Goal: Information Seeking & Learning: Check status

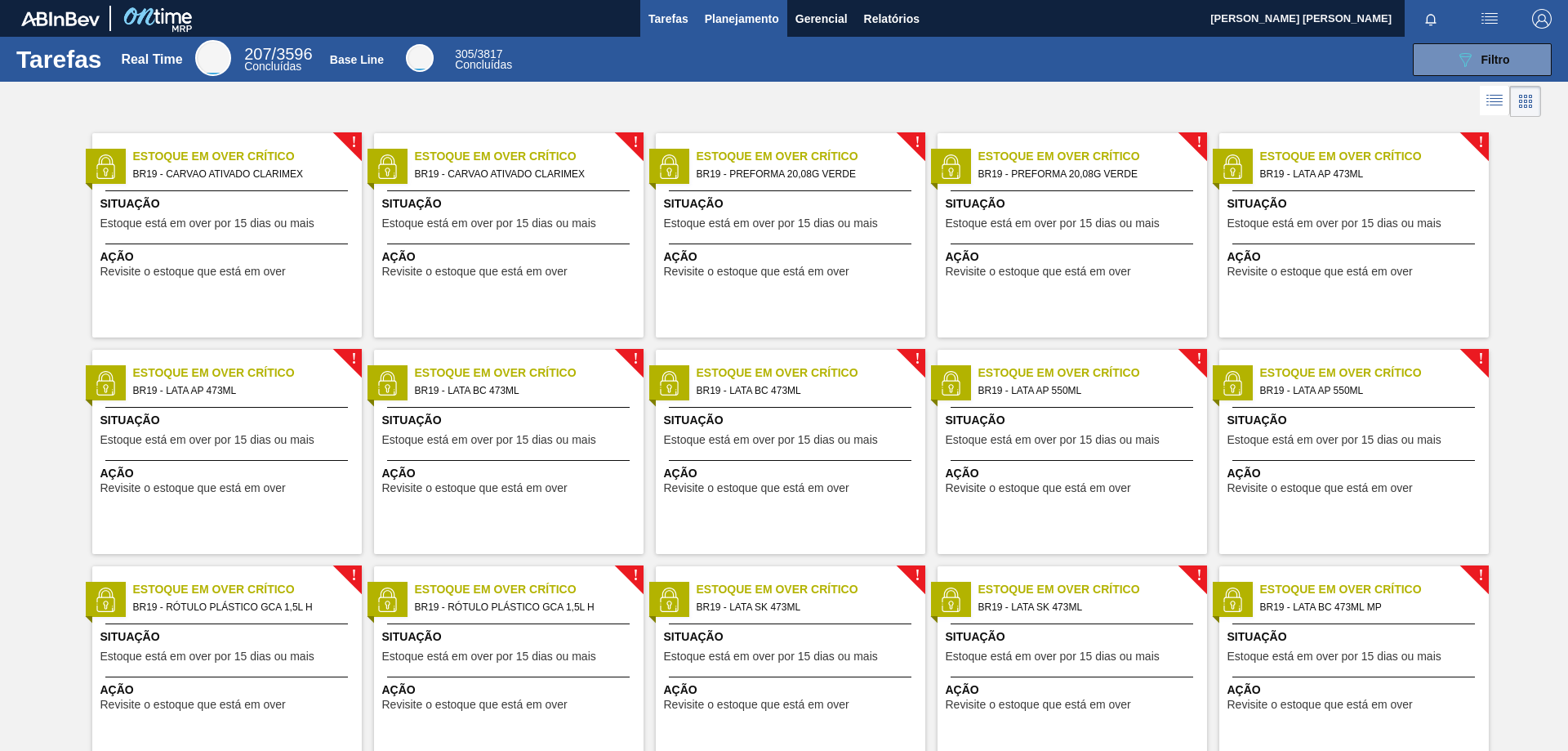
click at [731, 16] on span "Planejamento" at bounding box center [742, 18] width 75 height 19
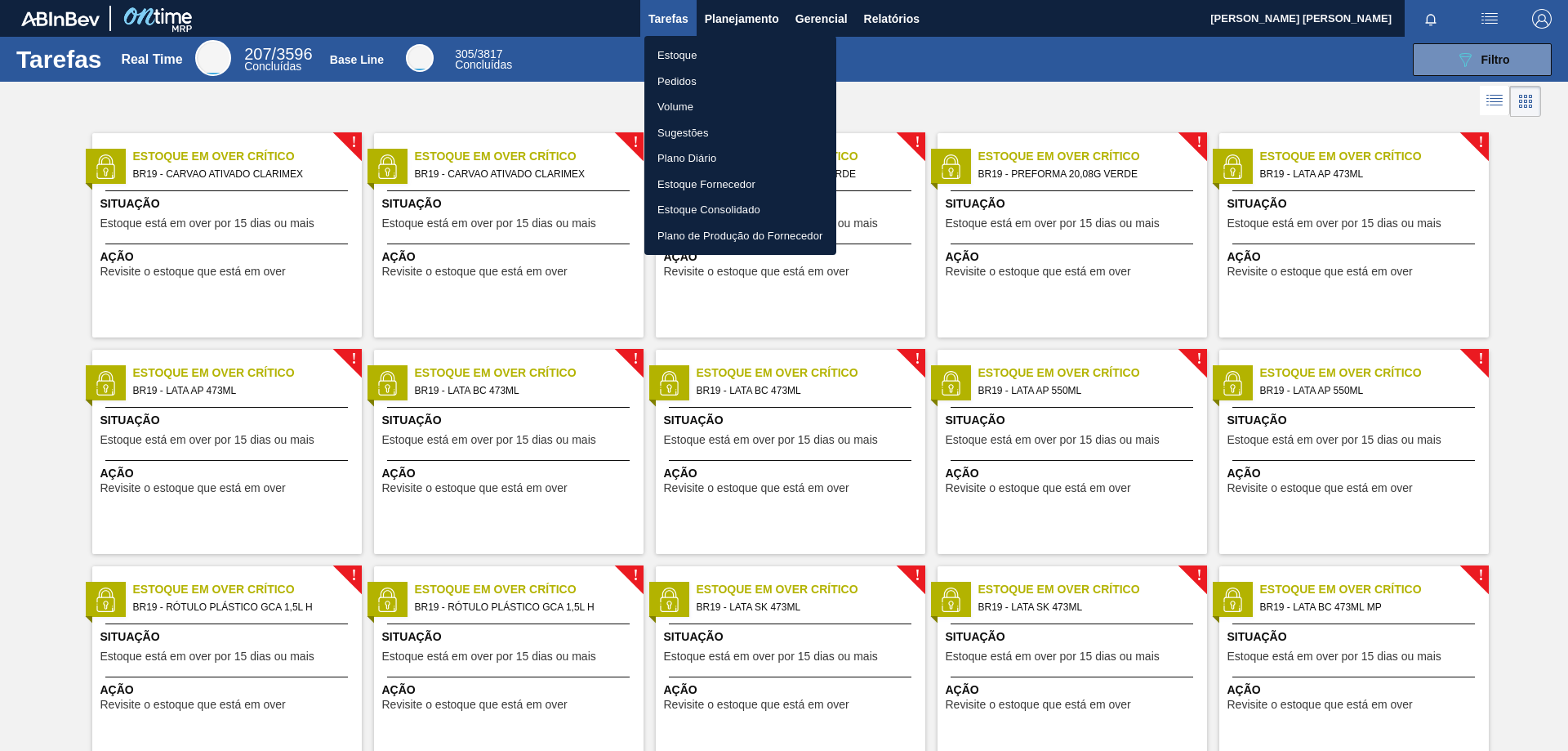
click at [686, 53] on li "Estoque" at bounding box center [741, 55] width 192 height 26
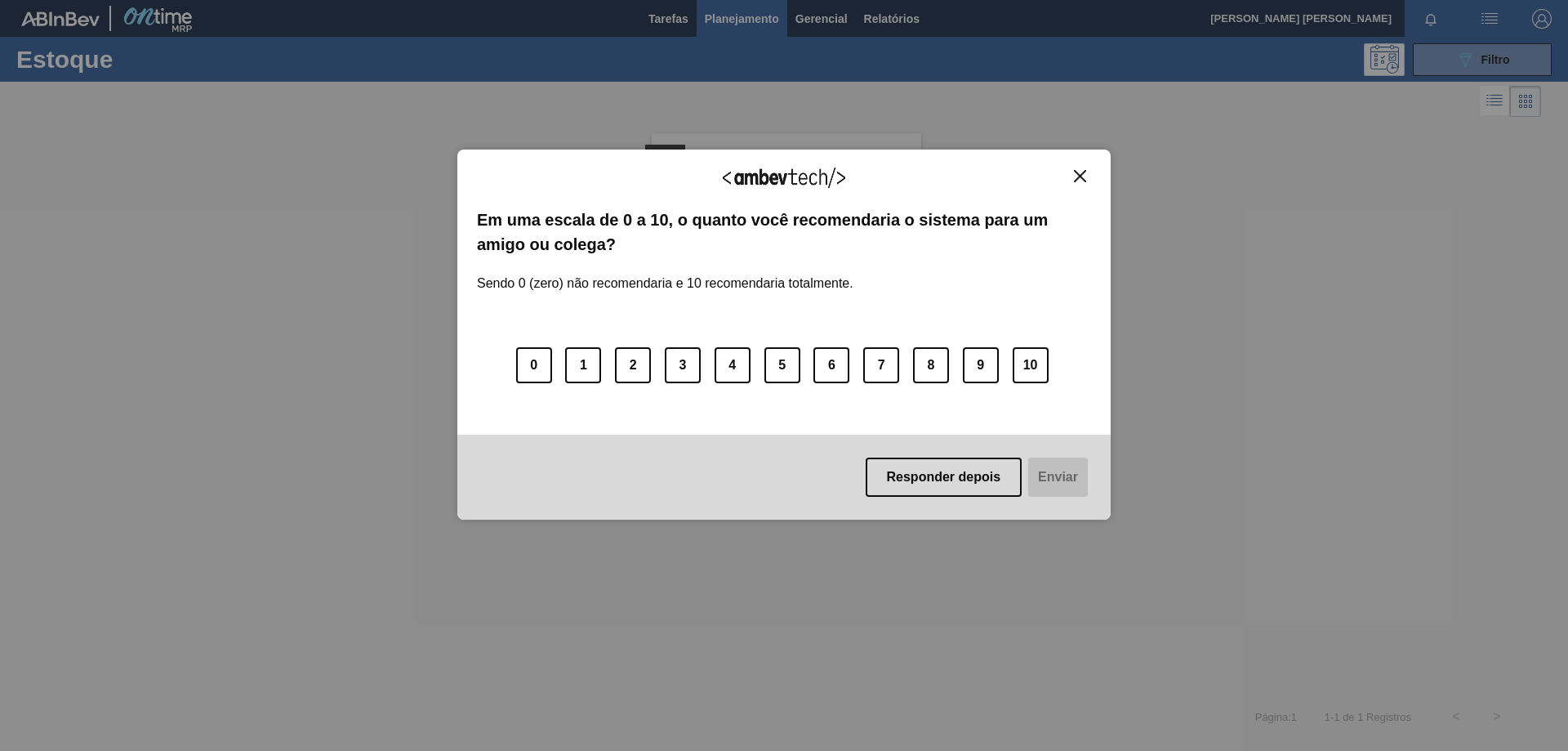
click at [1074, 173] on button "Close" at bounding box center [1080, 175] width 22 height 14
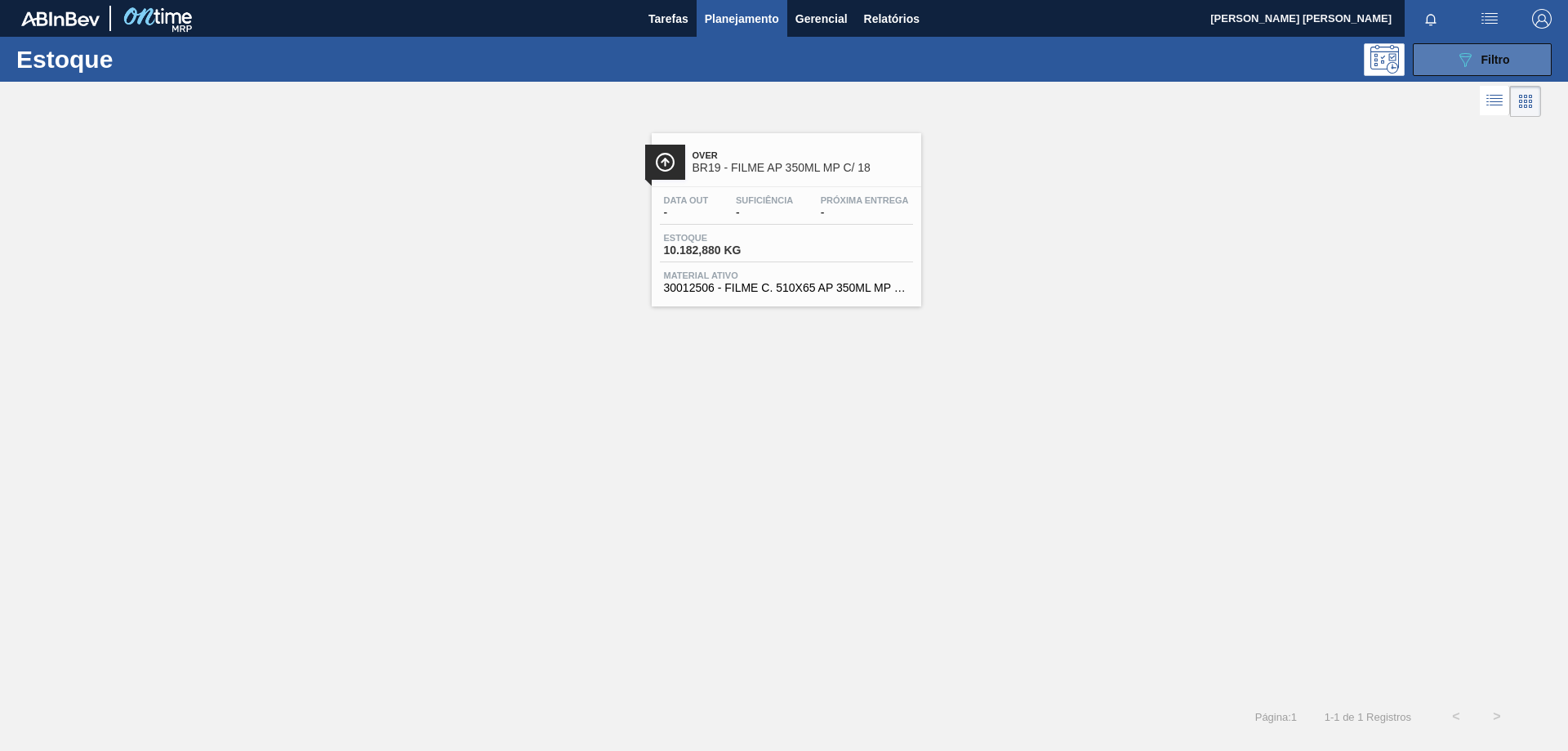
click at [1474, 46] on button "089F7B8B-B2A5-4AFE-B5C0-19BA573D28AC Filtro" at bounding box center [1482, 59] width 139 height 32
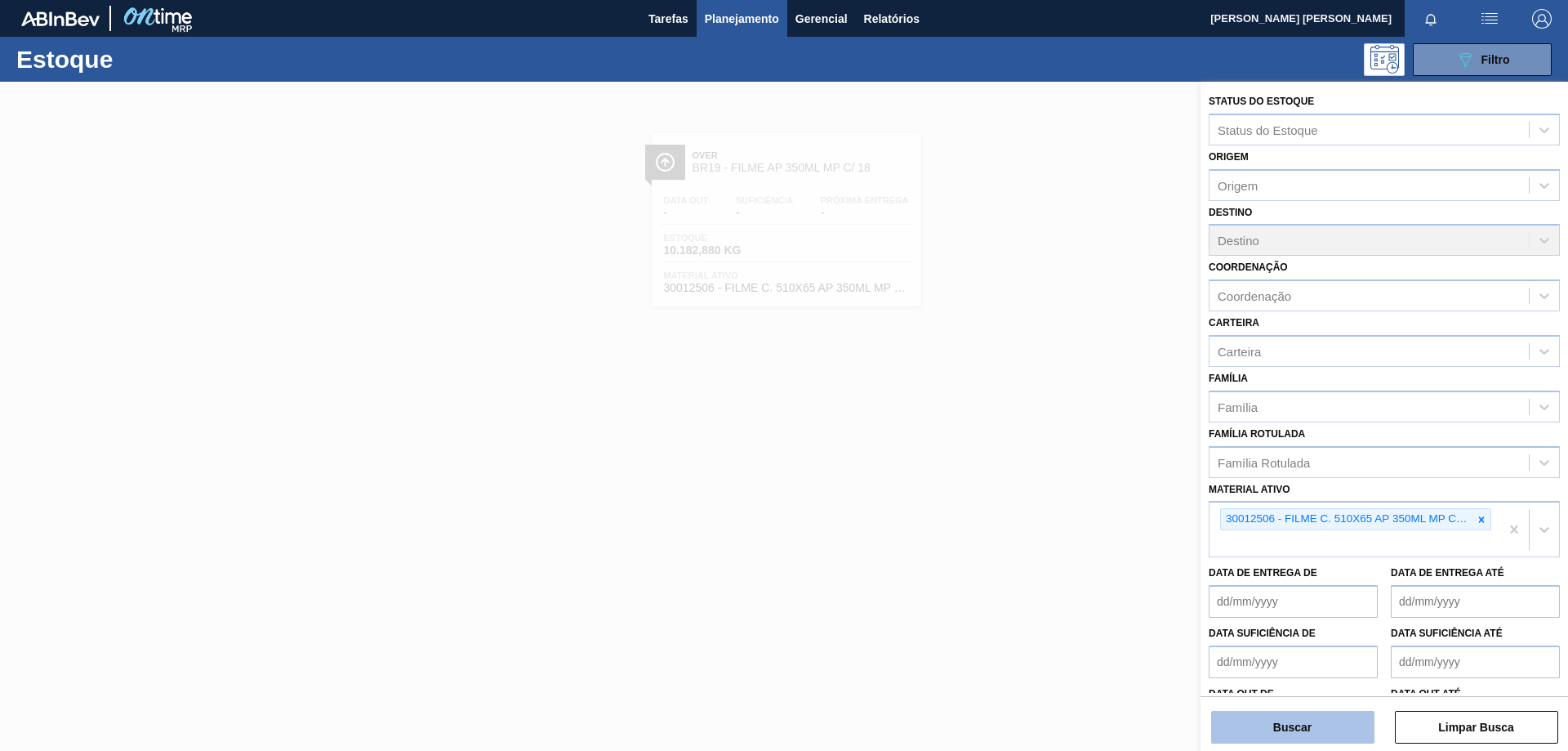
click at [1307, 726] on button "Buscar" at bounding box center [1292, 726] width 163 height 32
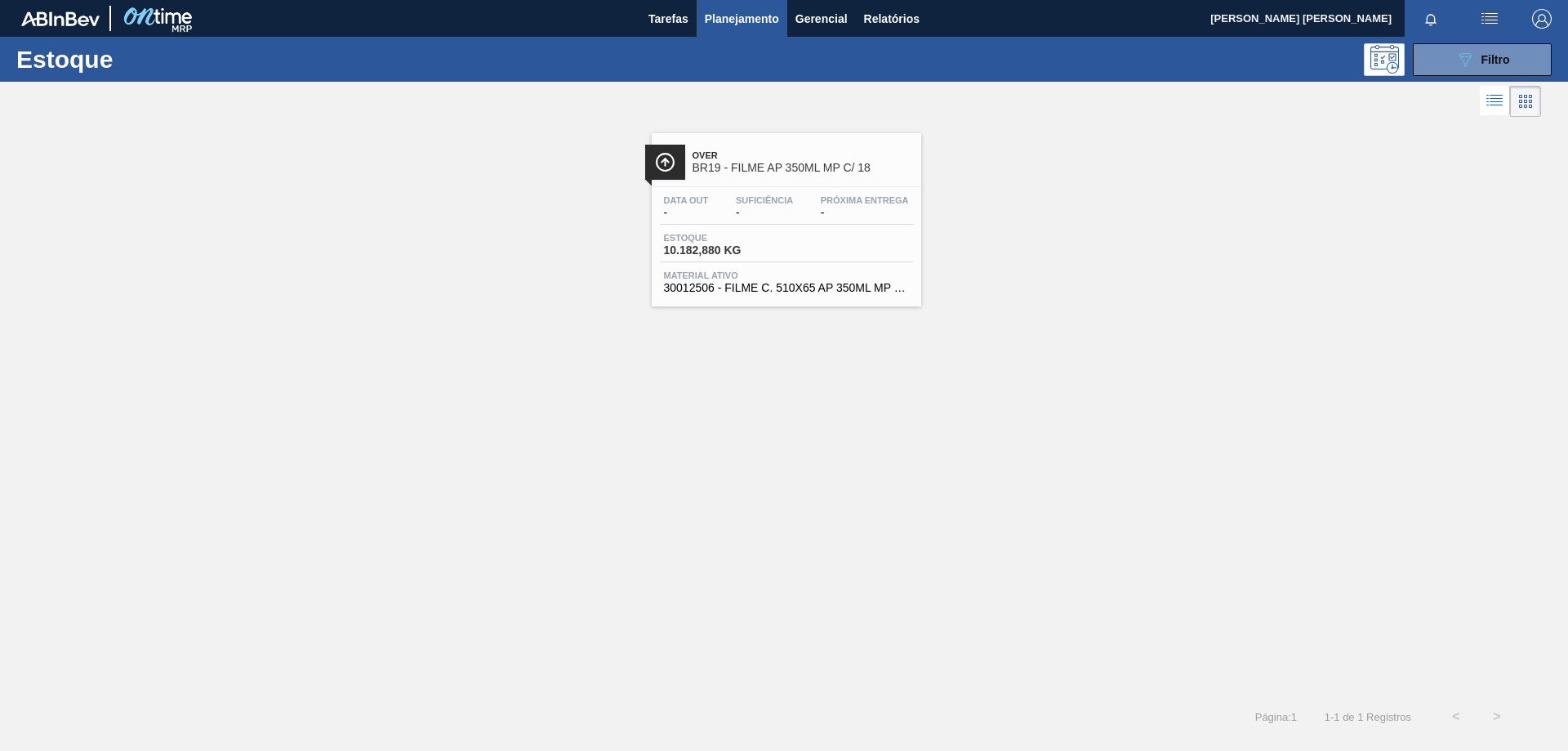
click at [759, 248] on span "10.182,880 KG" at bounding box center [721, 250] width 114 height 12
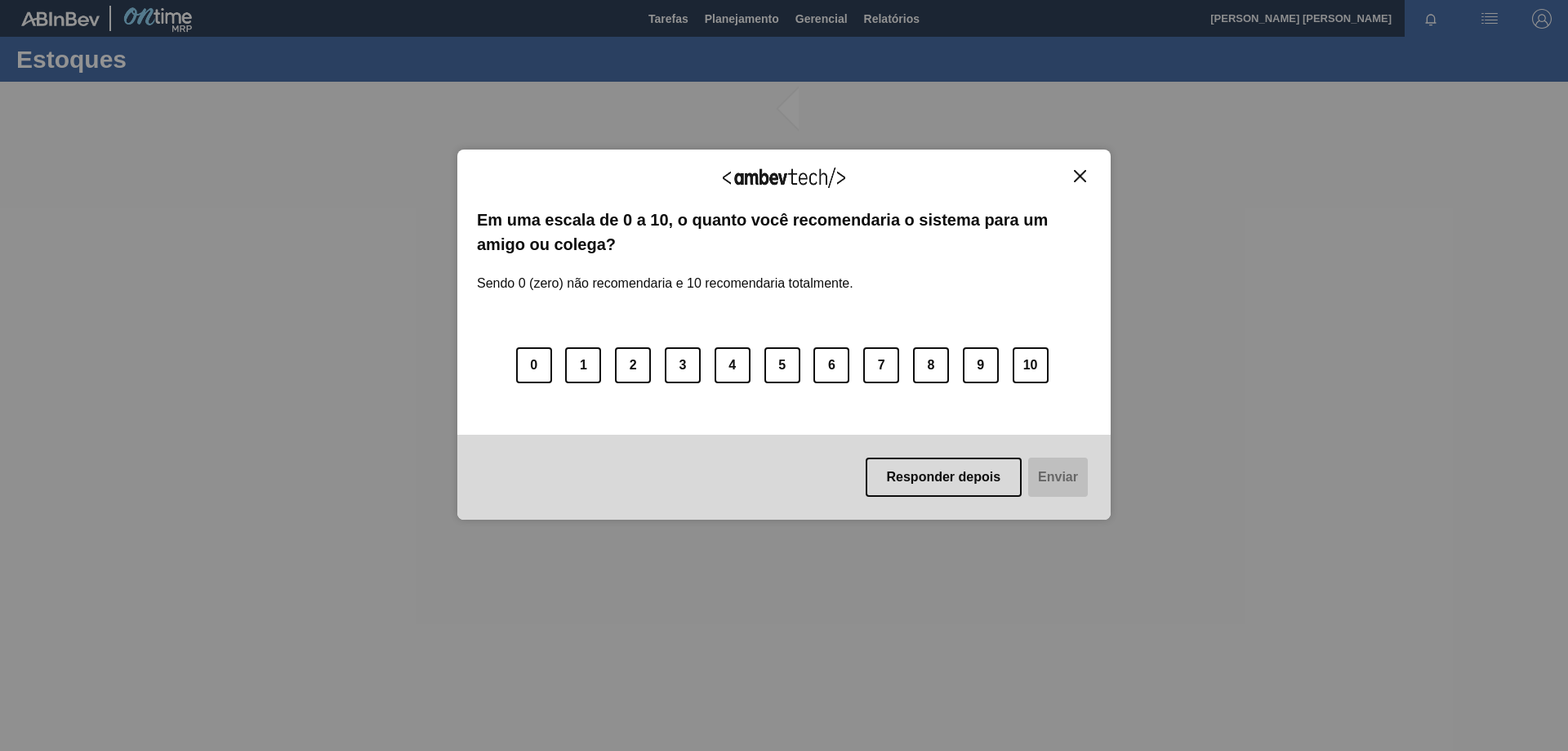
click at [1077, 175] on img "Close" at bounding box center [1080, 175] width 12 height 12
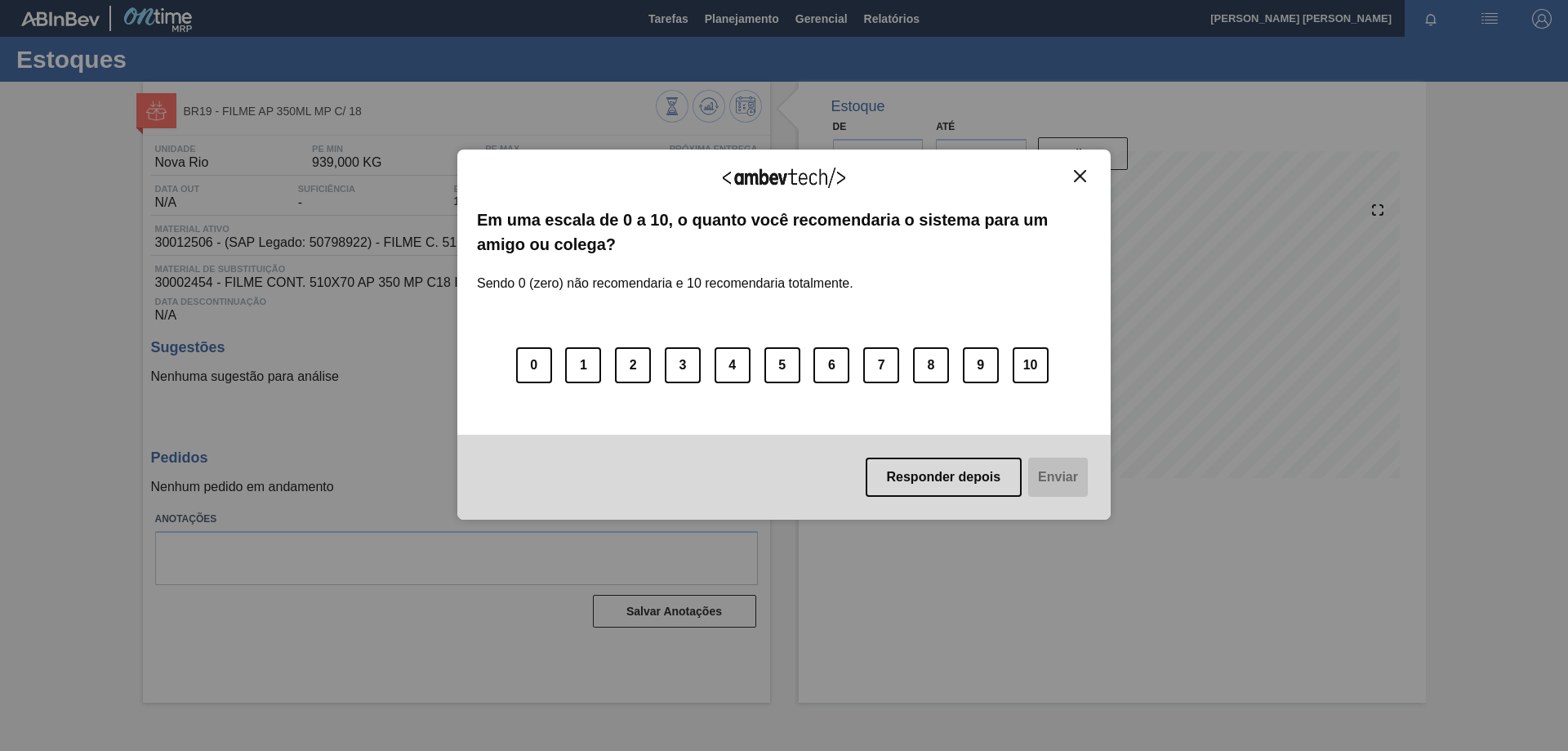
click at [1087, 173] on button "Close" at bounding box center [1080, 175] width 22 height 14
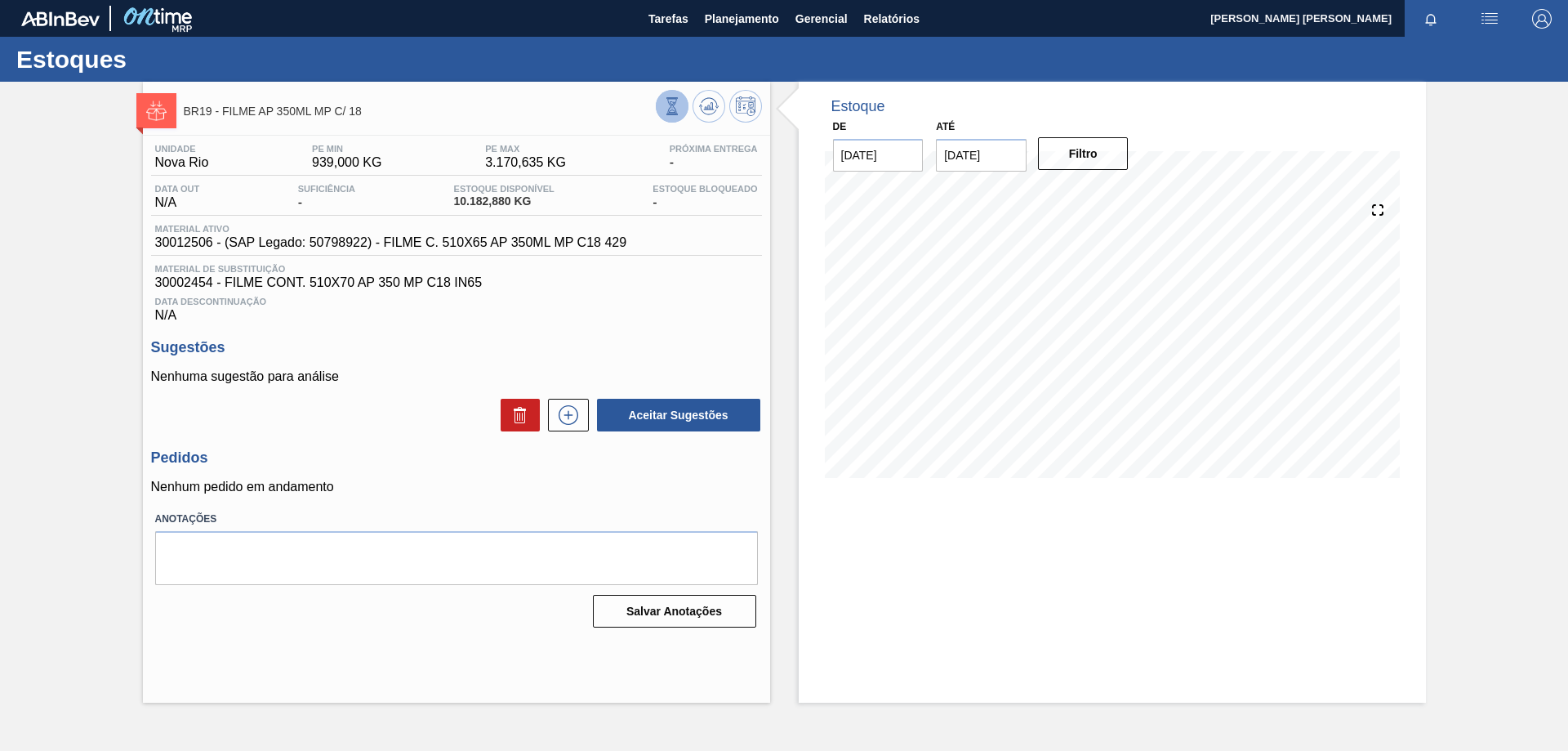
click at [670, 103] on icon at bounding box center [671, 103] width 5 height 5
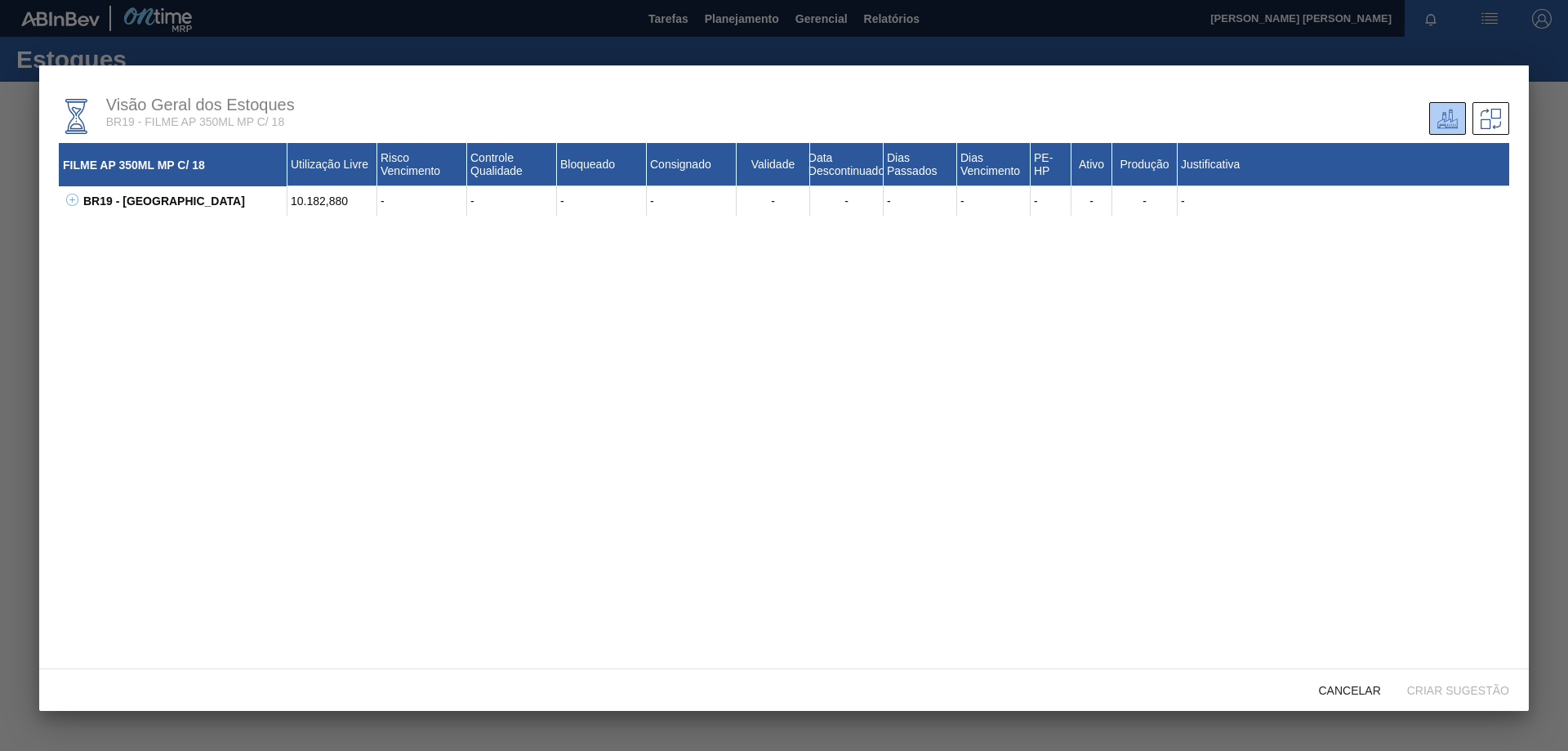
click at [68, 193] on button at bounding box center [69, 201] width 17 height 17
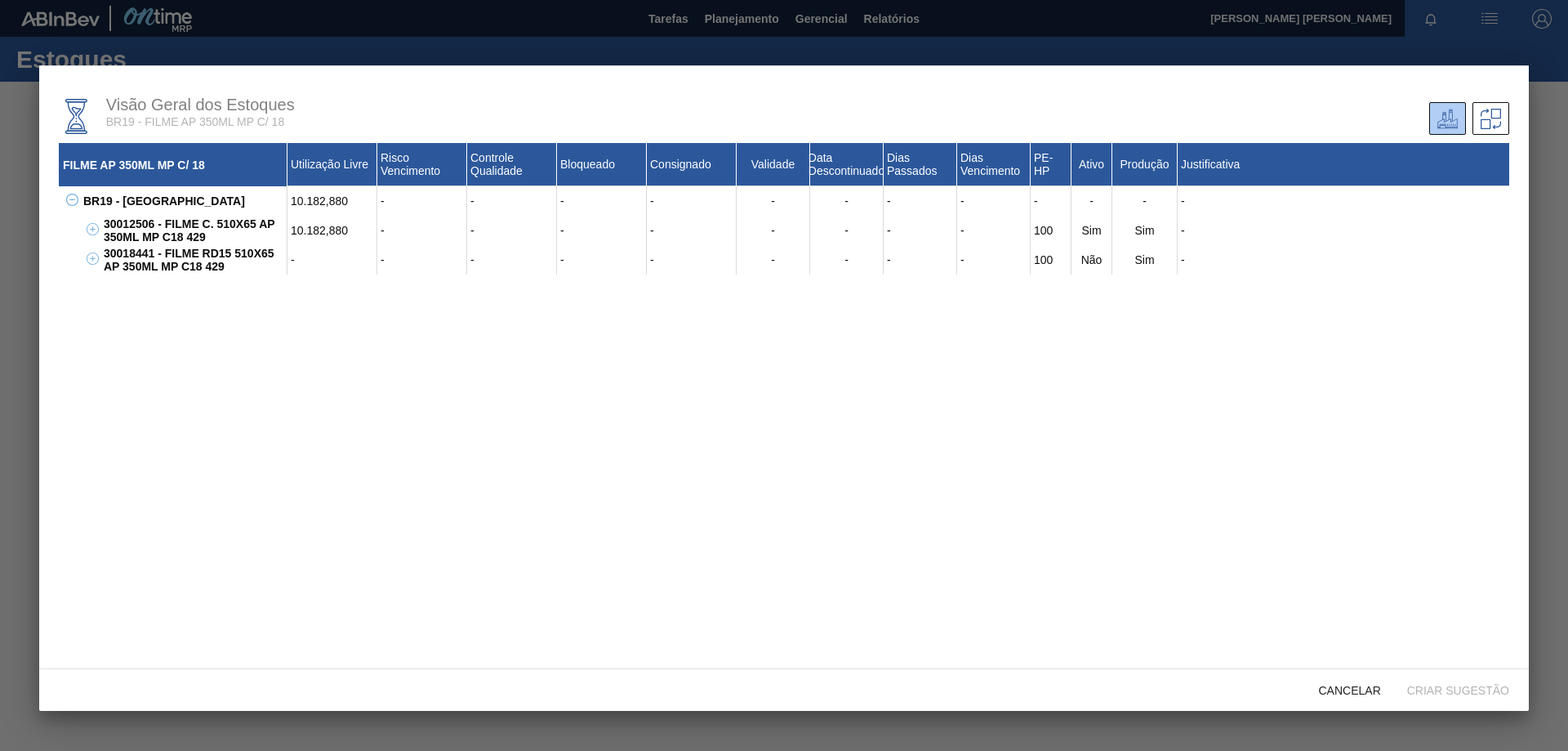
click at [89, 229] on icon at bounding box center [92, 229] width 12 height 12
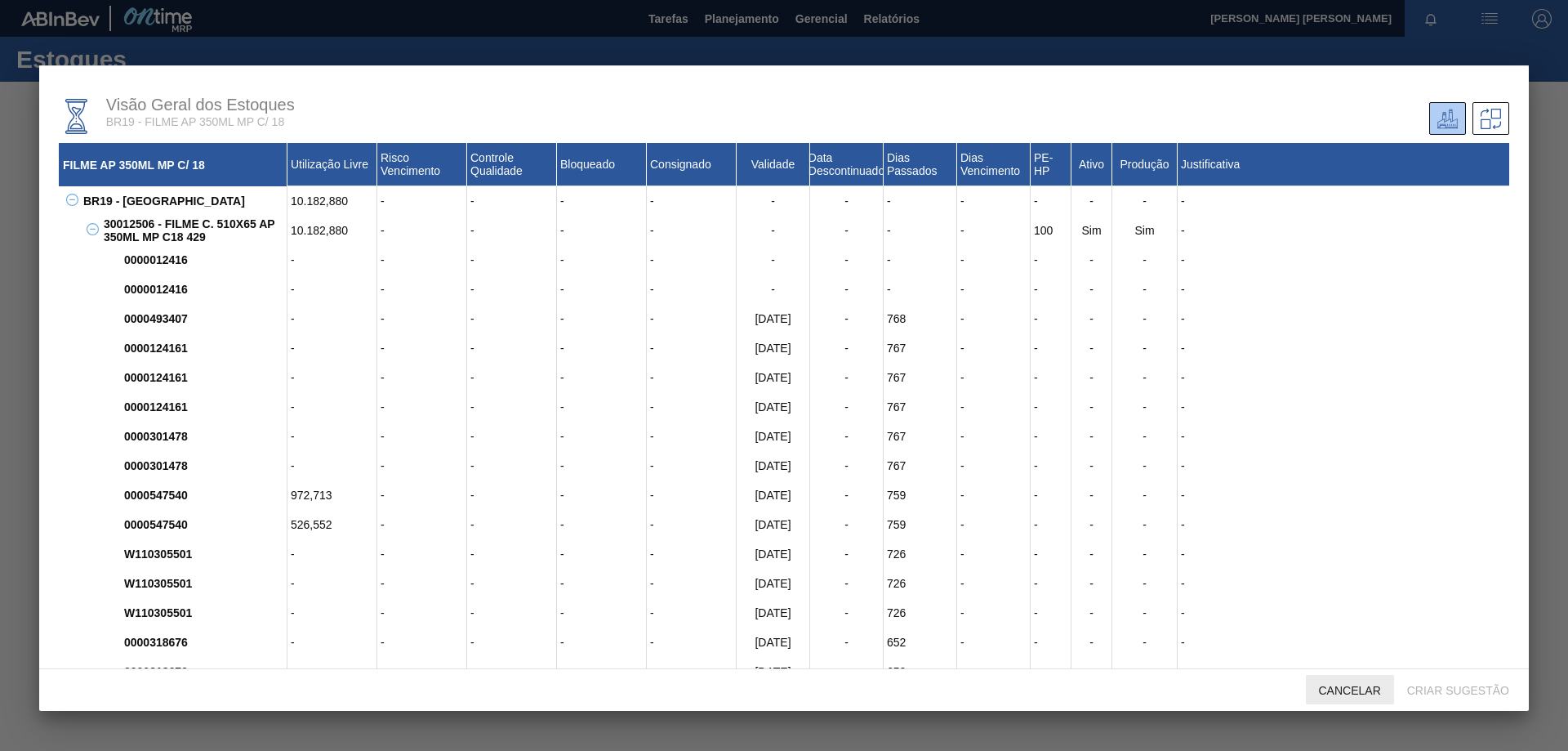
click at [1358, 689] on span "Cancelar" at bounding box center [1350, 690] width 89 height 13
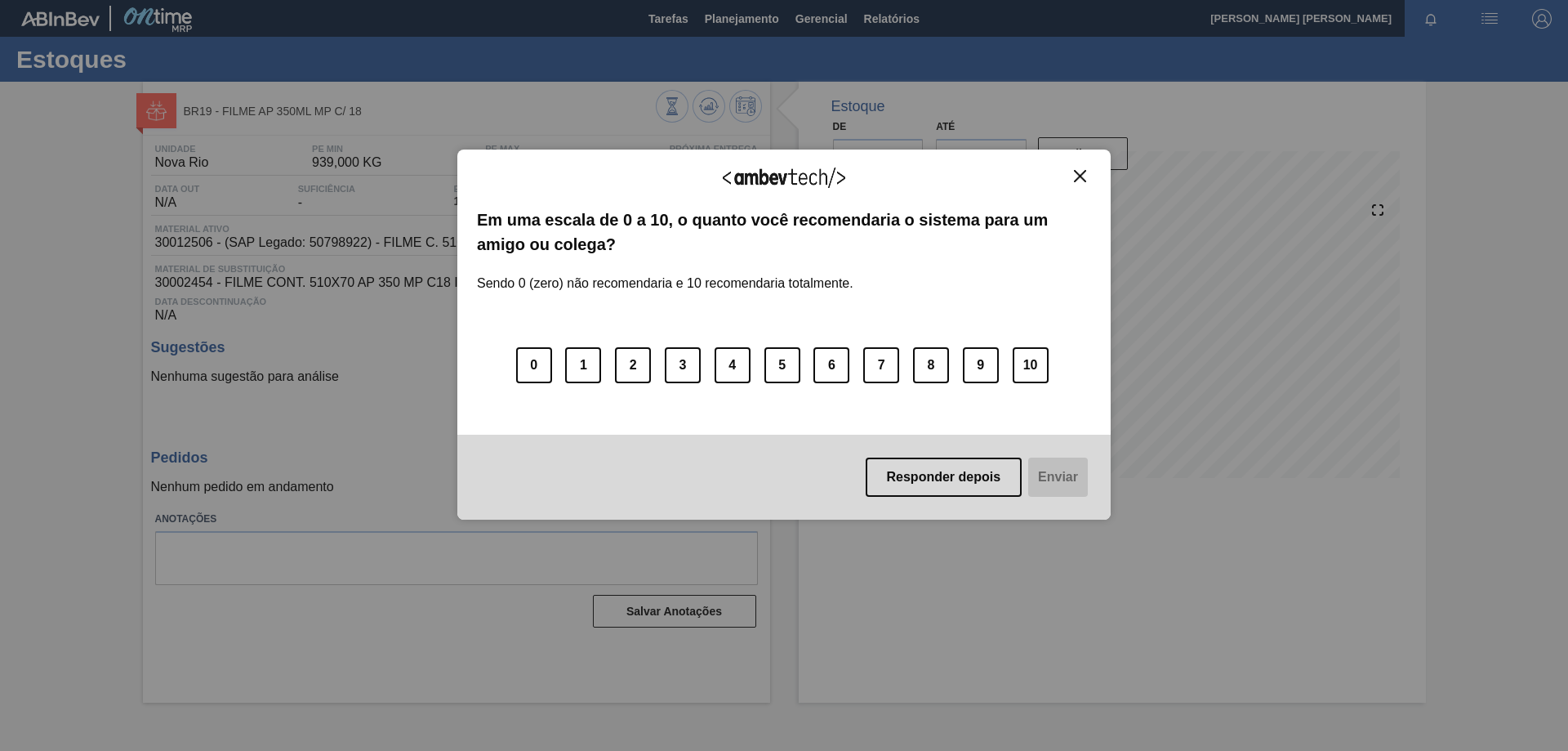
drag, startPoint x: 1081, startPoint y: 174, endPoint x: 817, endPoint y: 104, distance: 273.1
click at [1081, 174] on img "Close" at bounding box center [1080, 175] width 12 height 12
click at [1075, 175] on img "Close" at bounding box center [1080, 175] width 12 height 12
drag, startPoint x: 1081, startPoint y: 176, endPoint x: 935, endPoint y: 143, distance: 149.7
click at [1079, 176] on img "Close" at bounding box center [1080, 175] width 12 height 12
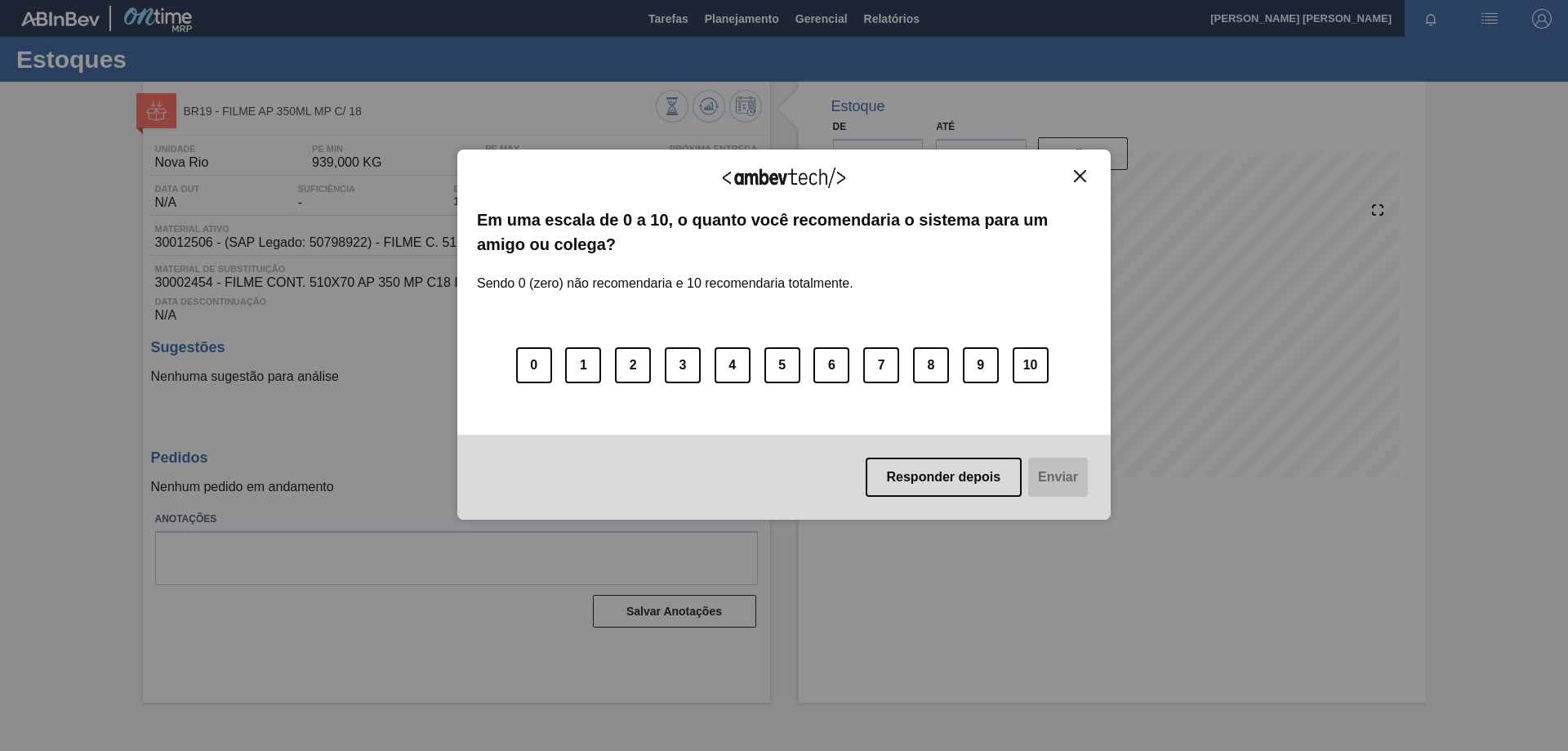
click at [1077, 175] on img "Close" at bounding box center [1080, 175] width 12 height 12
